Goal: Task Accomplishment & Management: Use online tool/utility

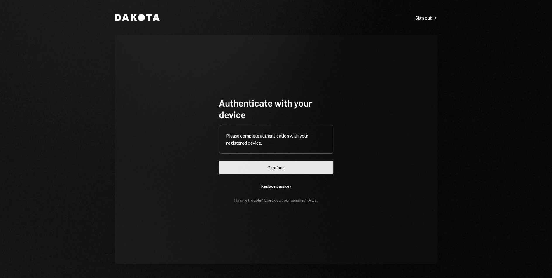
click at [269, 170] on button "Continue" at bounding box center [276, 167] width 115 height 14
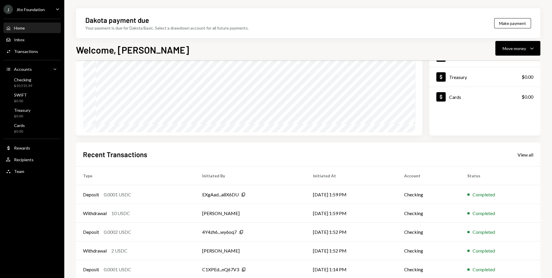
scroll to position [75, 0]
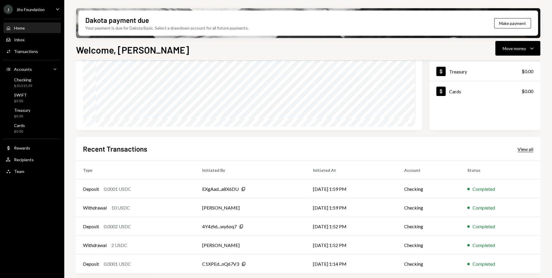
click at [529, 148] on div "View all" at bounding box center [526, 149] width 16 height 6
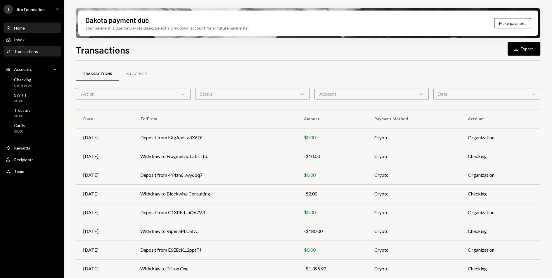
click at [18, 26] on div "Home" at bounding box center [19, 27] width 11 height 5
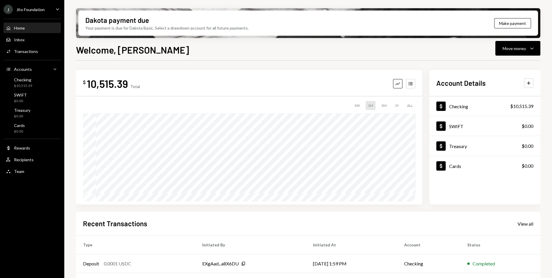
scroll to position [75, 0]
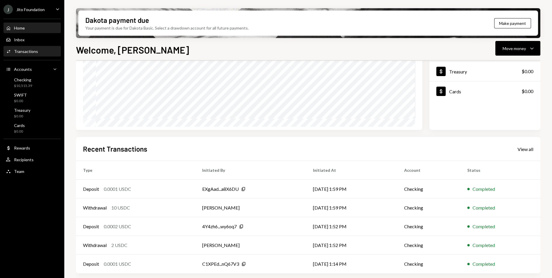
click at [23, 46] on link "Activities Transactions" at bounding box center [32, 51] width 57 height 11
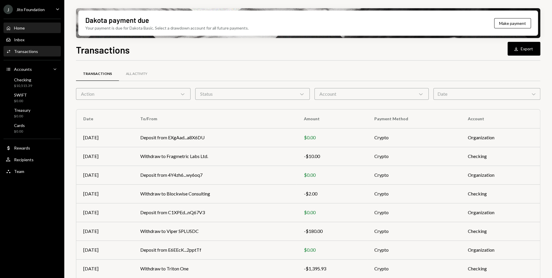
click at [12, 25] on div "Home Home" at bounding box center [32, 28] width 53 height 10
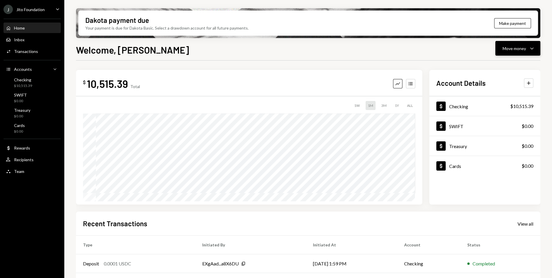
click at [536, 52] on button "Move money Caret Down" at bounding box center [517, 48] width 45 height 15
click at [508, 66] on div "Send" at bounding box center [513, 66] width 43 height 6
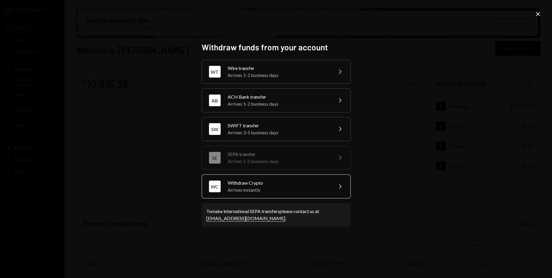
click at [259, 183] on div "Withdraw Crypto" at bounding box center [279, 182] width 102 height 7
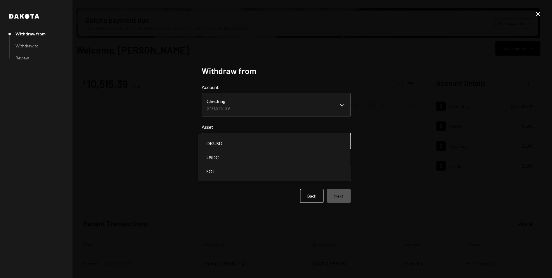
click at [232, 146] on body "J Jito Foundation Caret Down Home Home Inbox Inbox Activities Transactions Acco…" at bounding box center [276, 139] width 552 height 278
select select "****"
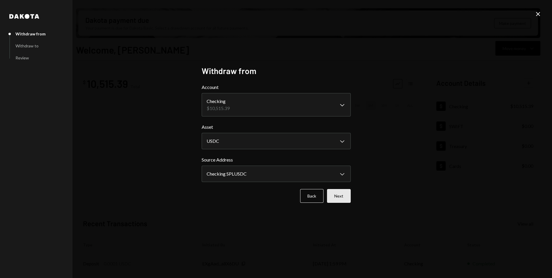
click at [350, 198] on button "Next" at bounding box center [339, 196] width 24 height 14
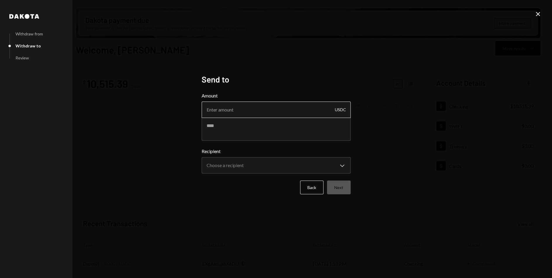
click at [243, 113] on input "Amount" at bounding box center [276, 109] width 149 height 16
type input "9990"
click at [244, 140] on textarea at bounding box center [276, 128] width 149 height 23
paste textarea "**********"
type textarea "**********"
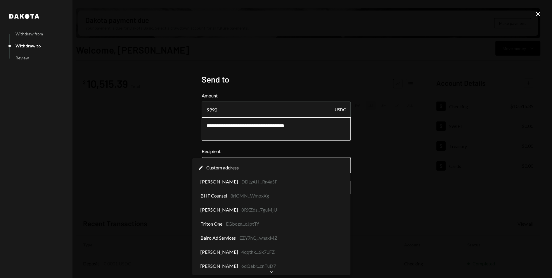
click at [245, 161] on body "J Jito Foundation Caret Down Home Home Inbox Inbox Activities Transactions Acco…" at bounding box center [276, 139] width 552 height 278
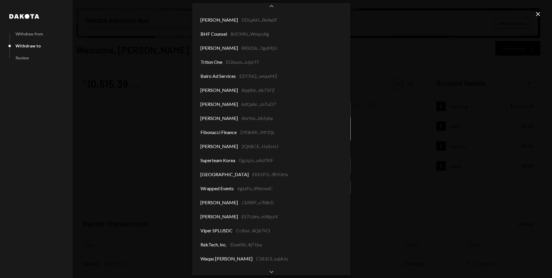
scroll to position [34, 0]
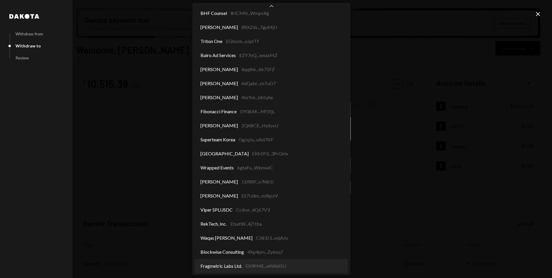
select select "**********"
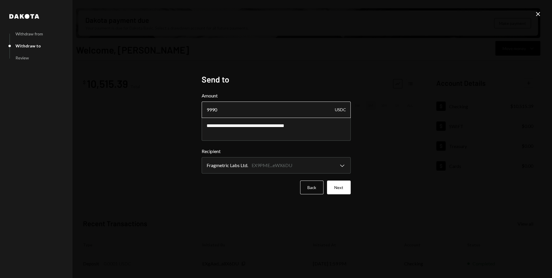
click at [270, 109] on input "9990" at bounding box center [276, 109] width 149 height 16
click at [344, 189] on button "Next" at bounding box center [339, 187] width 24 height 14
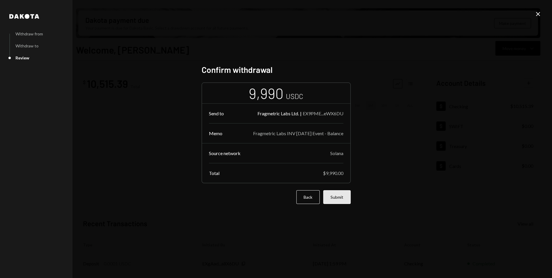
click at [333, 203] on button "Submit" at bounding box center [336, 197] width 27 height 14
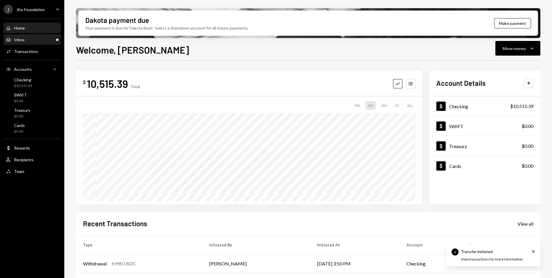
click at [37, 36] on div "Inbox Inbox" at bounding box center [32, 40] width 53 height 10
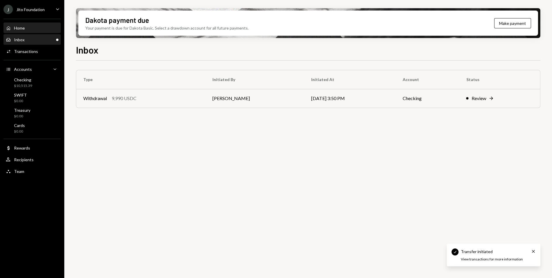
click at [32, 31] on div "Home Home" at bounding box center [32, 28] width 53 height 10
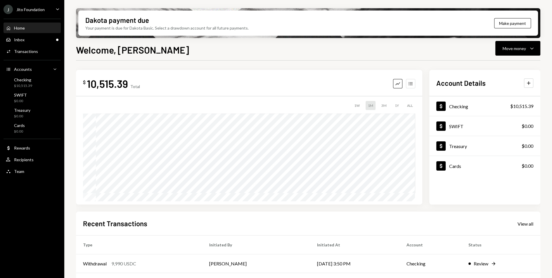
click at [415, 82] on div "Graph Accounts" at bounding box center [404, 83] width 22 height 9
click at [40, 50] on div "Activities Transactions" at bounding box center [32, 51] width 53 height 5
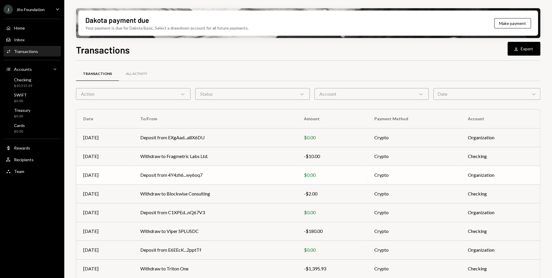
click at [206, 165] on td "Deposit from 4Y4zh6...wy6oq7" at bounding box center [215, 174] width 164 height 19
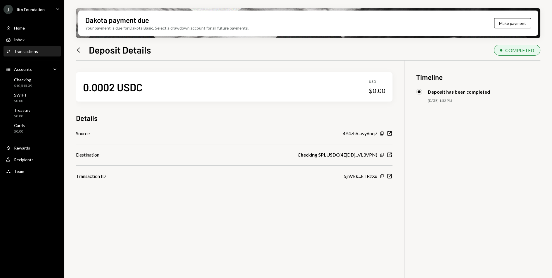
click at [79, 51] on icon at bounding box center [80, 49] width 6 height 5
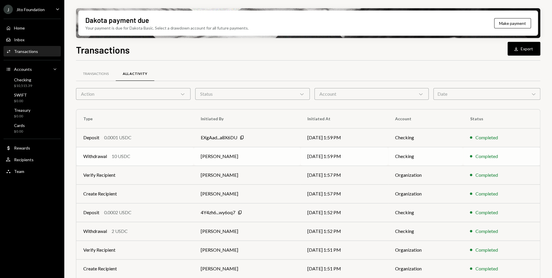
click at [162, 159] on div "Withdrawal 10 USDC" at bounding box center [134, 156] width 103 height 7
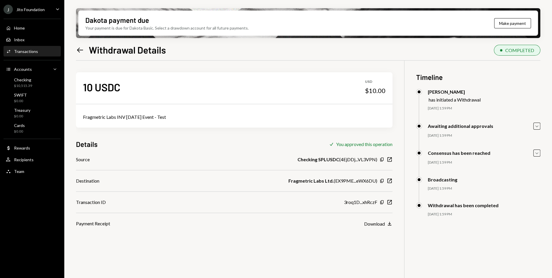
click at [147, 116] on div "Fragmetric Labs INV Aug 2025 Event - Test" at bounding box center [234, 116] width 303 height 7
copy div "Fragmetric Labs INV Aug 2025 Event - Test"
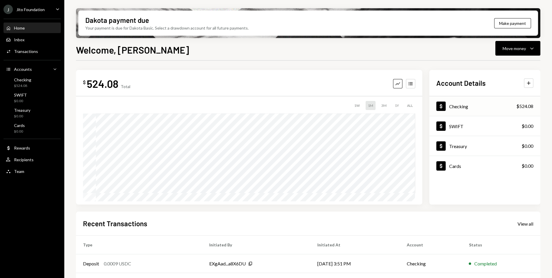
click at [514, 107] on div "Dollar Checking $524.08" at bounding box center [484, 106] width 111 height 19
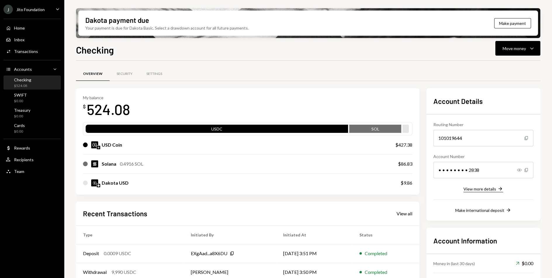
click at [484, 188] on div "View more details" at bounding box center [480, 188] width 33 height 5
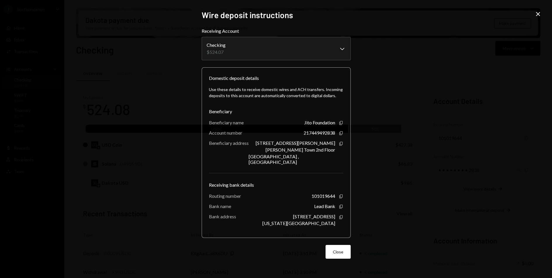
click at [538, 14] on icon "Close" at bounding box center [538, 14] width 7 height 7
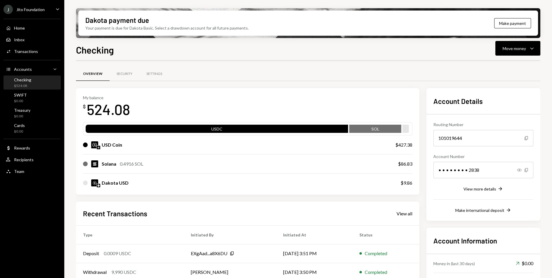
scroll to position [64, 0]
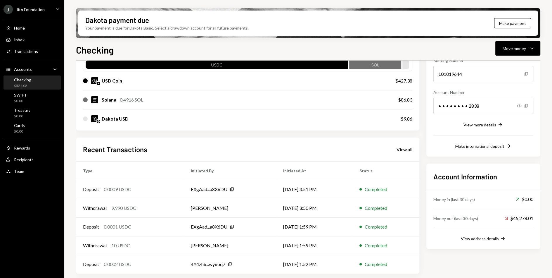
click at [496, 242] on div "Account Information Money in (last 30 days) Up Right Arrow $0.00 Money out (las…" at bounding box center [483, 205] width 114 height 85
click at [493, 237] on div "View address details" at bounding box center [480, 238] width 38 height 5
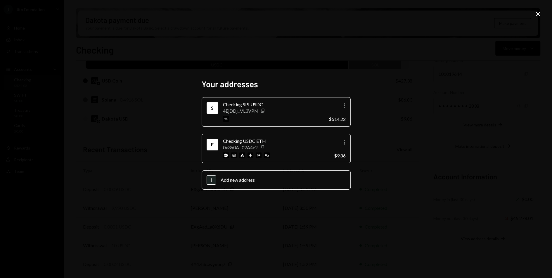
click at [542, 16] on div "Your addresses S Checking SPLUSDC 4EjDDj...VL3VPN Copy More $514.22 E Checking …" at bounding box center [276, 139] width 552 height 278
click at [538, 13] on icon "Close" at bounding box center [538, 14] width 7 height 7
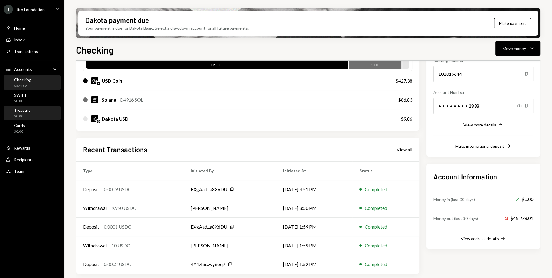
click at [33, 109] on div "Treasury $0.00" at bounding box center [32, 113] width 53 height 11
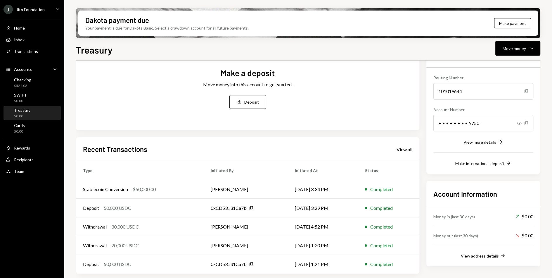
scroll to position [46, 0]
click at [493, 143] on div "View more details" at bounding box center [480, 142] width 33 height 5
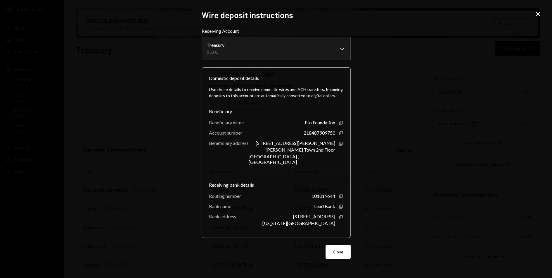
click at [542, 14] on div "**********" at bounding box center [276, 139] width 552 height 278
click at [539, 17] on icon "Close" at bounding box center [538, 14] width 7 height 7
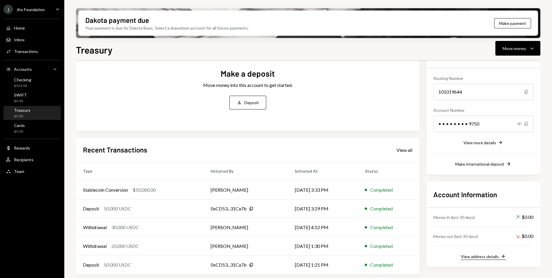
click at [489, 254] on div "View address details" at bounding box center [480, 256] width 38 height 5
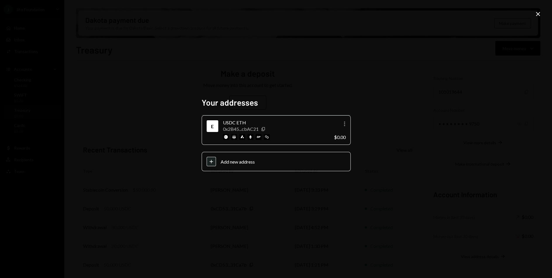
click at [540, 13] on icon "Close" at bounding box center [538, 14] width 7 height 7
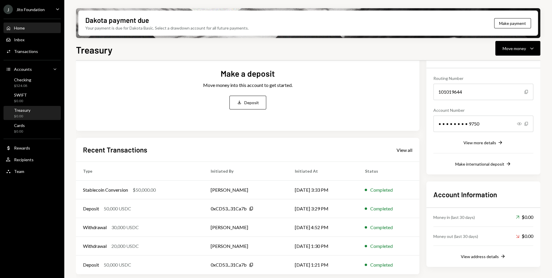
click at [18, 24] on div "Home Home" at bounding box center [32, 28] width 53 height 10
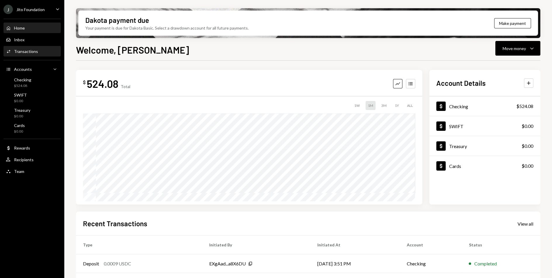
click at [42, 53] on div "Activities Transactions" at bounding box center [32, 51] width 53 height 5
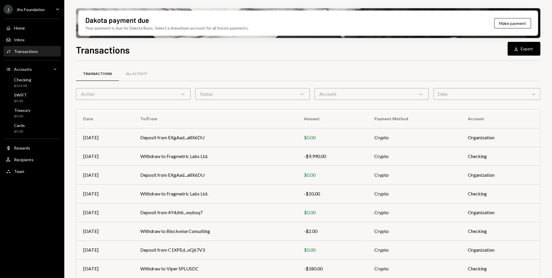
scroll to position [8, 0]
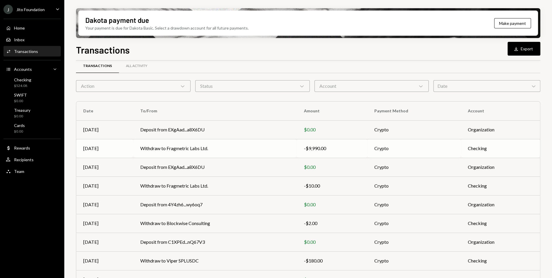
click at [232, 146] on td "Withdraw to Fragmetric Labs Ltd." at bounding box center [215, 148] width 164 height 19
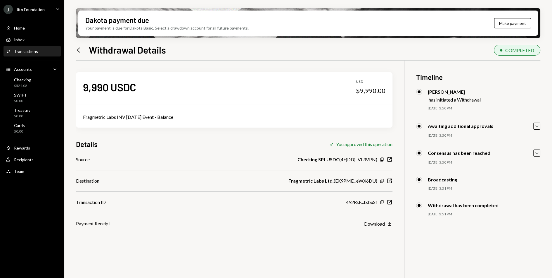
scroll to position [47, 0]
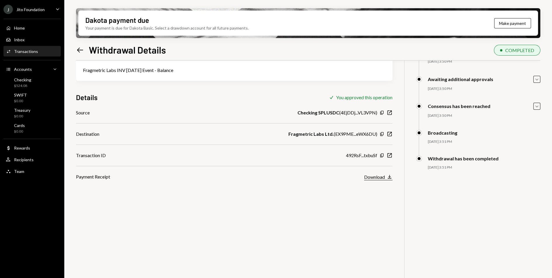
click at [387, 177] on icon "Download" at bounding box center [390, 177] width 6 height 6
